Goal: Find specific page/section: Find specific page/section

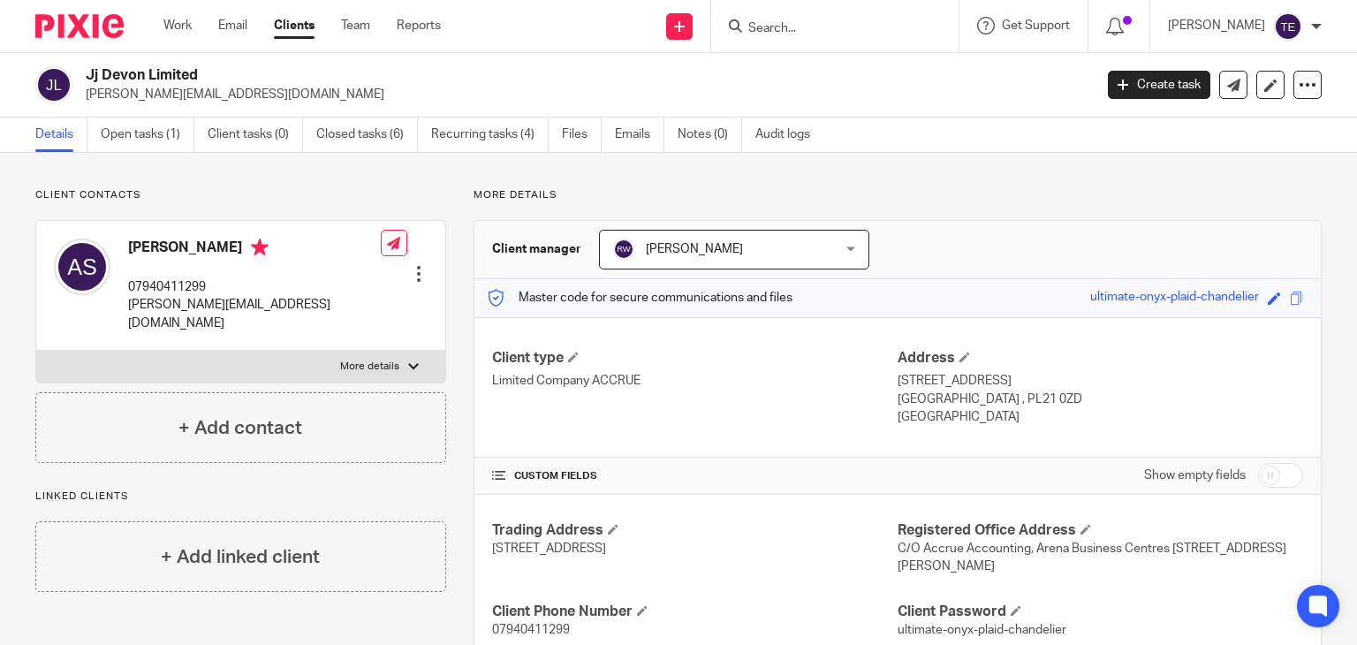
click at [67, 19] on img at bounding box center [79, 26] width 88 height 24
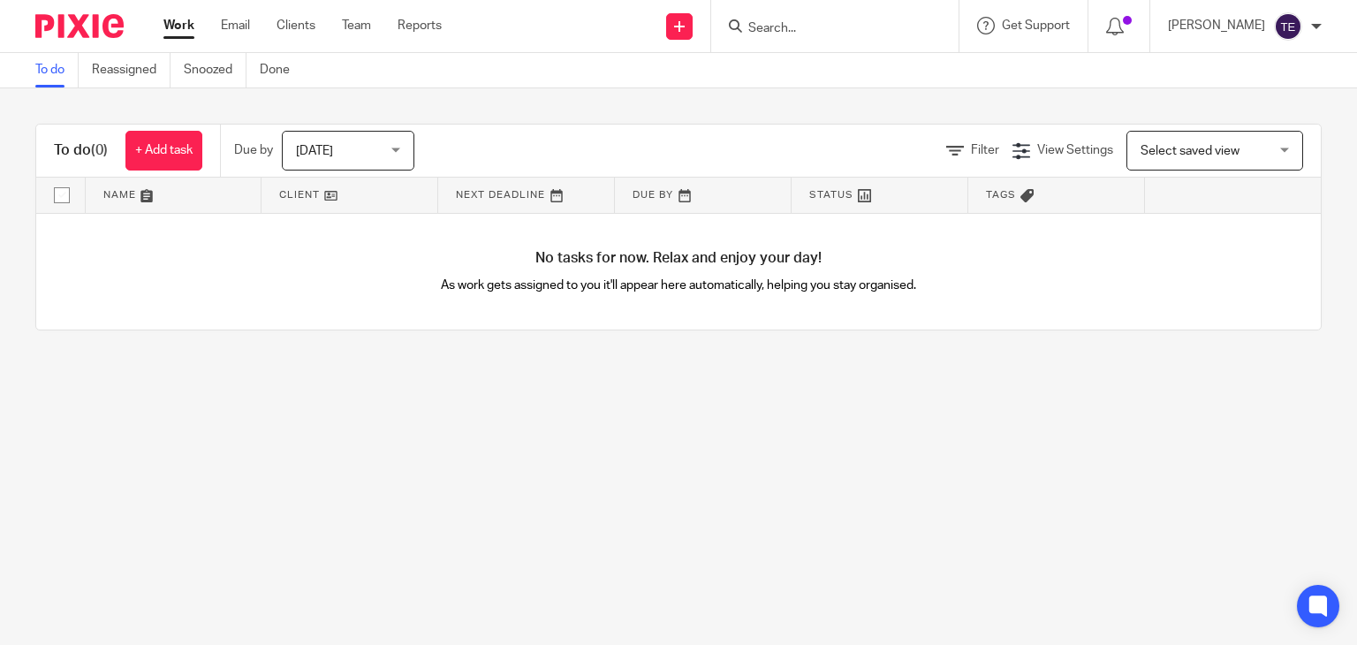
click at [823, 29] on input "Search" at bounding box center [825, 29] width 159 height 16
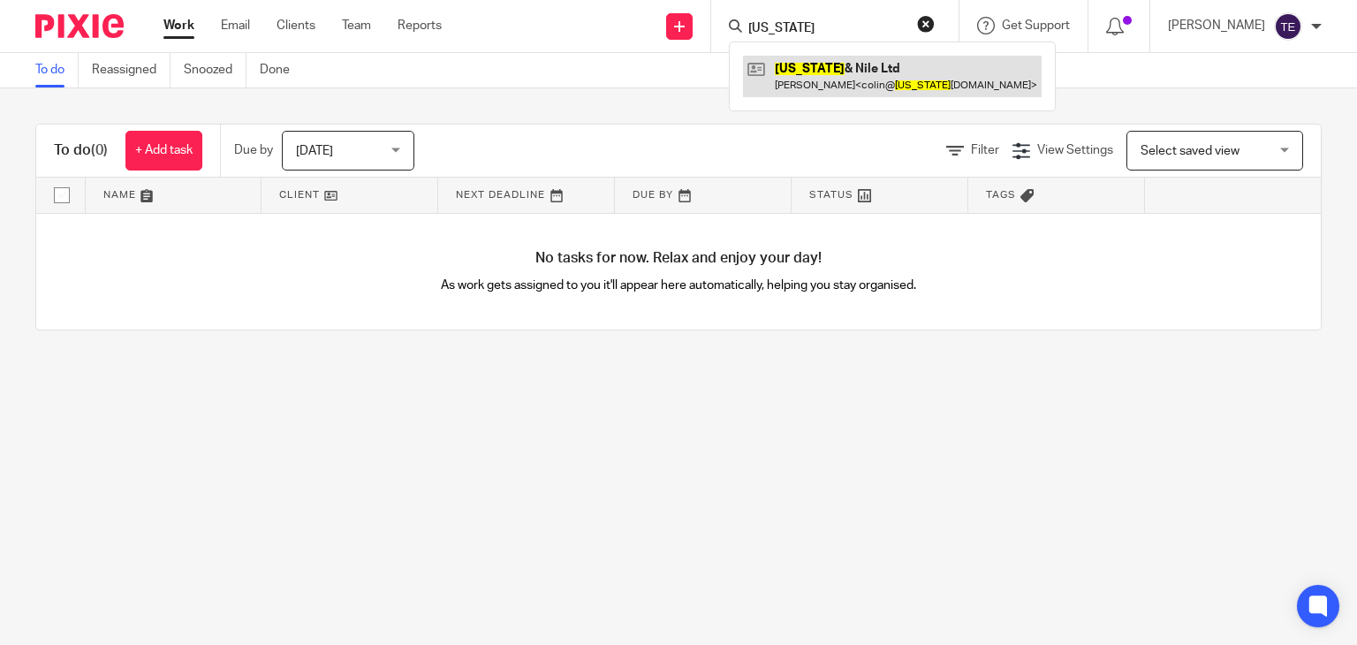
type input "missouri"
click at [877, 89] on link at bounding box center [892, 76] width 299 height 41
